Goal: Task Accomplishment & Management: Manage account settings

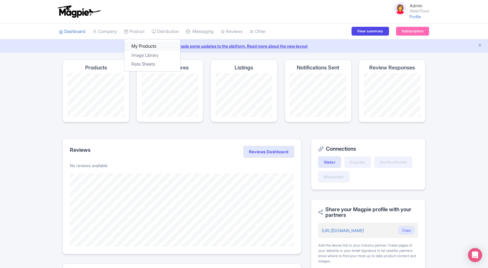
click at [137, 46] on link "My Products" at bounding box center [152, 46] width 56 height 9
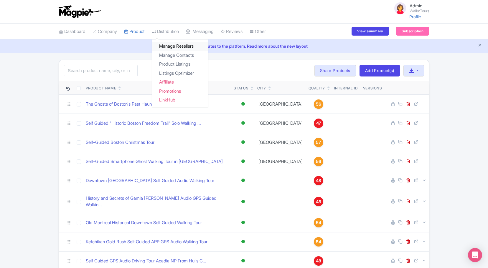
click at [176, 46] on link "Manage Resellers" at bounding box center [180, 46] width 56 height 9
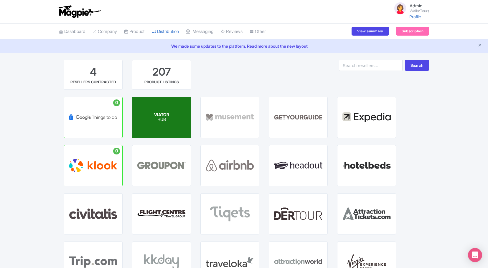
click at [167, 112] on span "VIATOR" at bounding box center [161, 114] width 15 height 5
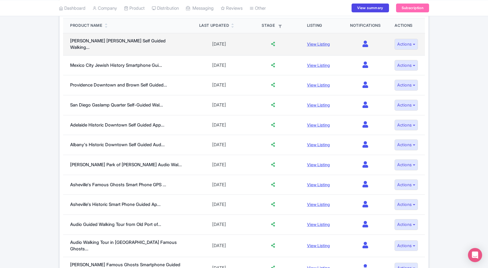
scroll to position [117, 0]
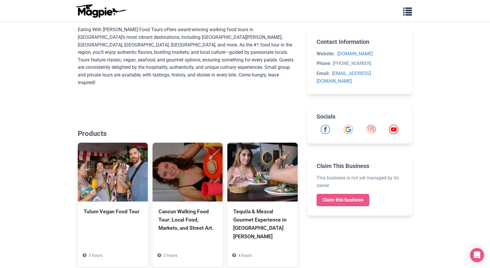
scroll to position [195, 0]
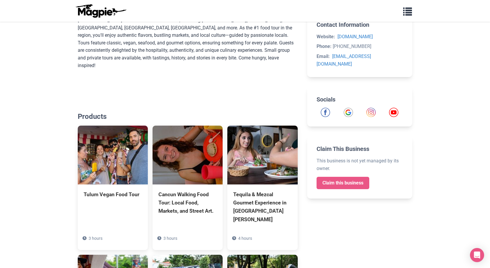
click at [349, 177] on link "Claim this business" at bounding box center [342, 183] width 53 height 12
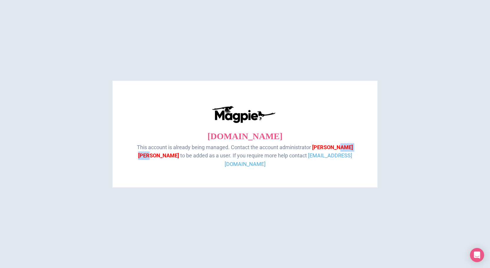
drag, startPoint x: 352, startPoint y: 152, endPoint x: 325, endPoint y: 150, distance: 27.4
click at [325, 150] on p "This account is already being managed. Contact the account administrator D. Cer…" at bounding box center [244, 155] width 241 height 25
copy span "Hernandez"
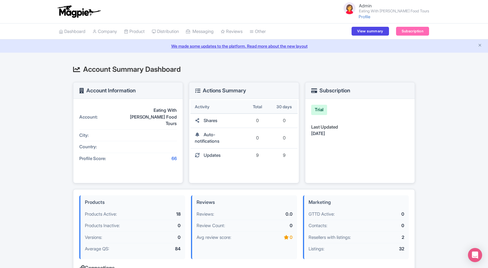
click at [385, 13] on link "Admin Eating With Carmen Food Tours" at bounding box center [384, 8] width 90 height 14
click at [388, 35] on link "Users" at bounding box center [400, 32] width 56 height 9
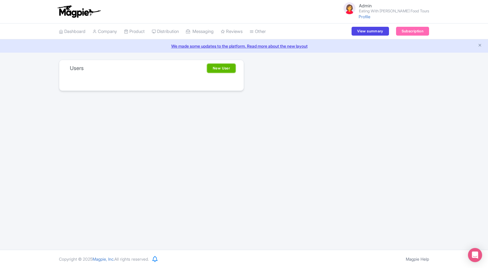
click at [224, 68] on link "New User" at bounding box center [221, 68] width 28 height 9
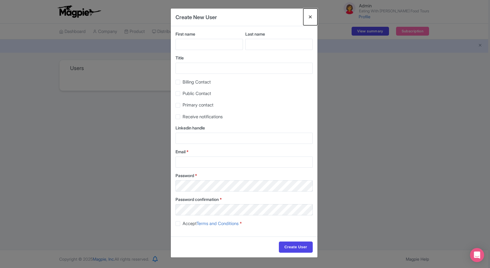
click at [310, 15] on button "Close" at bounding box center [310, 17] width 14 height 17
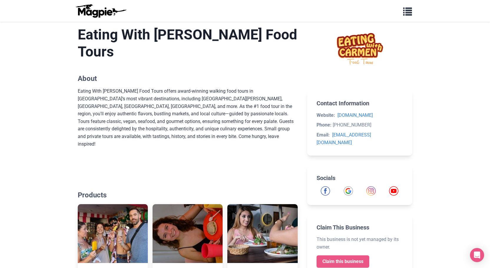
scroll to position [203, 0]
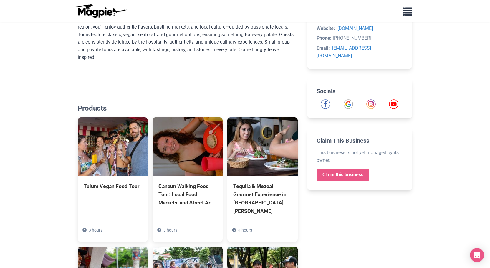
click at [332, 170] on link "Claim this business" at bounding box center [342, 175] width 53 height 12
